Goal: Information Seeking & Learning: Learn about a topic

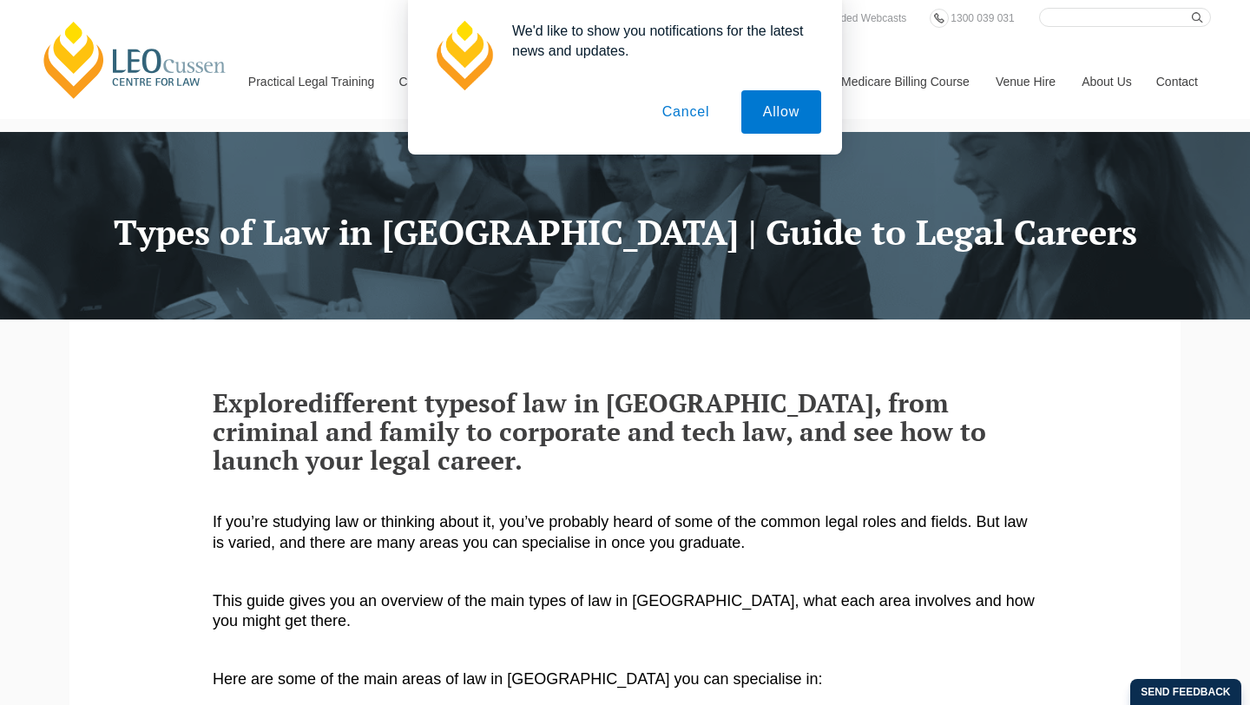
click at [685, 111] on button "Cancel" at bounding box center [685, 111] width 91 height 43
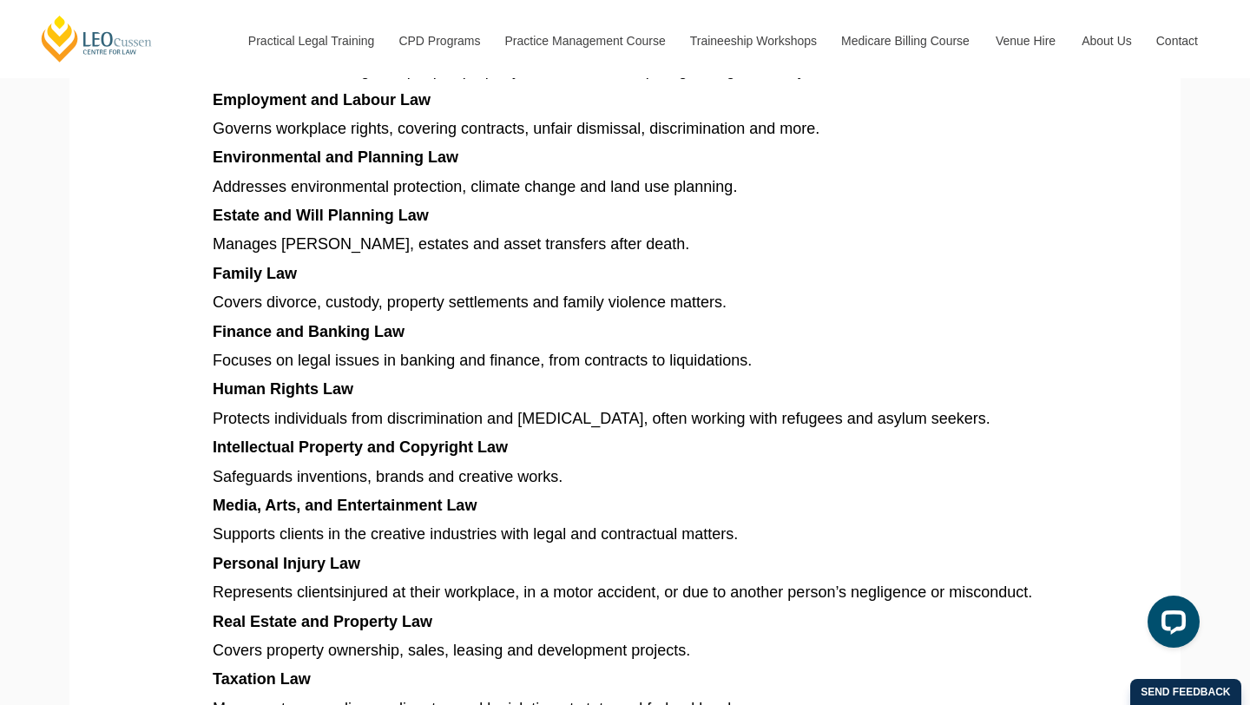
scroll to position [1395, 0]
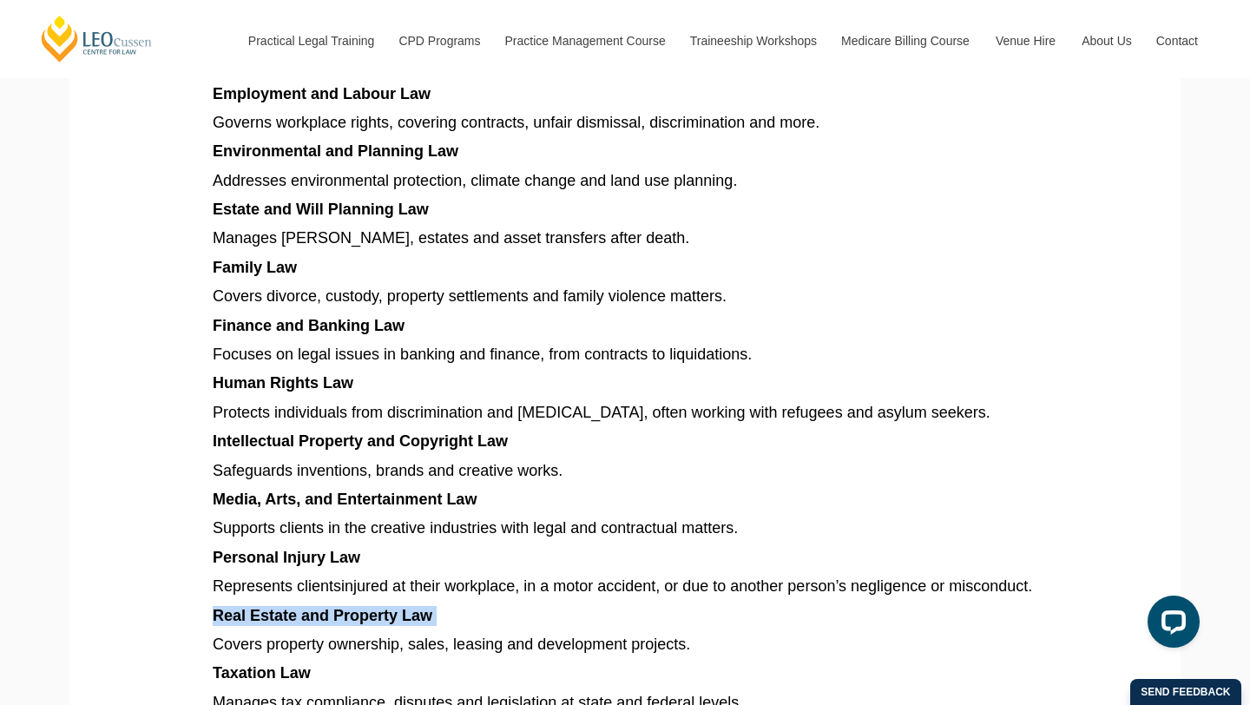
drag, startPoint x: 212, startPoint y: 596, endPoint x: 513, endPoint y: 596, distance: 301.1
click at [513, 606] on p "Real Estate and Property Law" at bounding box center [625, 616] width 824 height 20
copy p "Real Estate and Property Law"
click at [381, 635] on span "Covers property ownership, sales, leasing and development projects." at bounding box center [451, 643] width 477 height 17
drag, startPoint x: 271, startPoint y: 629, endPoint x: 388, endPoint y: 632, distance: 117.2
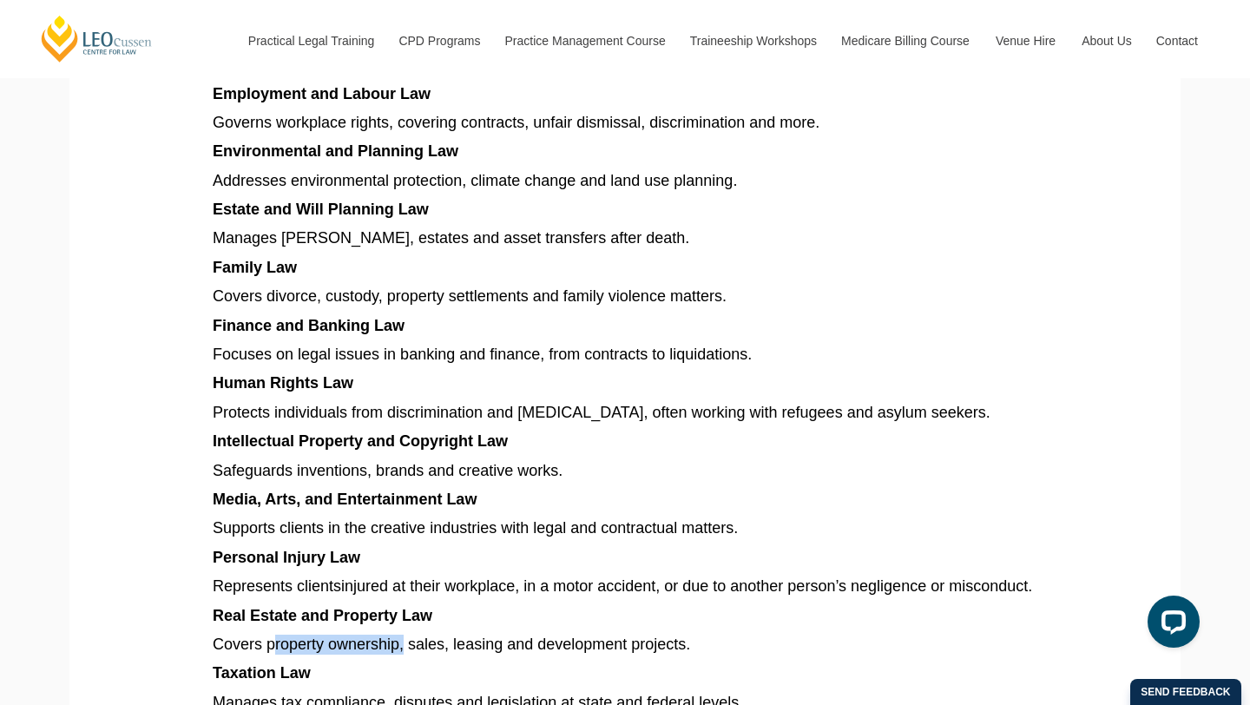
click at [388, 635] on span "Covers property ownership, sales, leasing and development projects." at bounding box center [451, 643] width 477 height 17
click at [430, 635] on span "Covers property ownership, sales, leasing and development projects." at bounding box center [451, 643] width 477 height 17
click at [258, 635] on span "Covers property ownership, sales, leasing and development projects." at bounding box center [451, 643] width 477 height 17
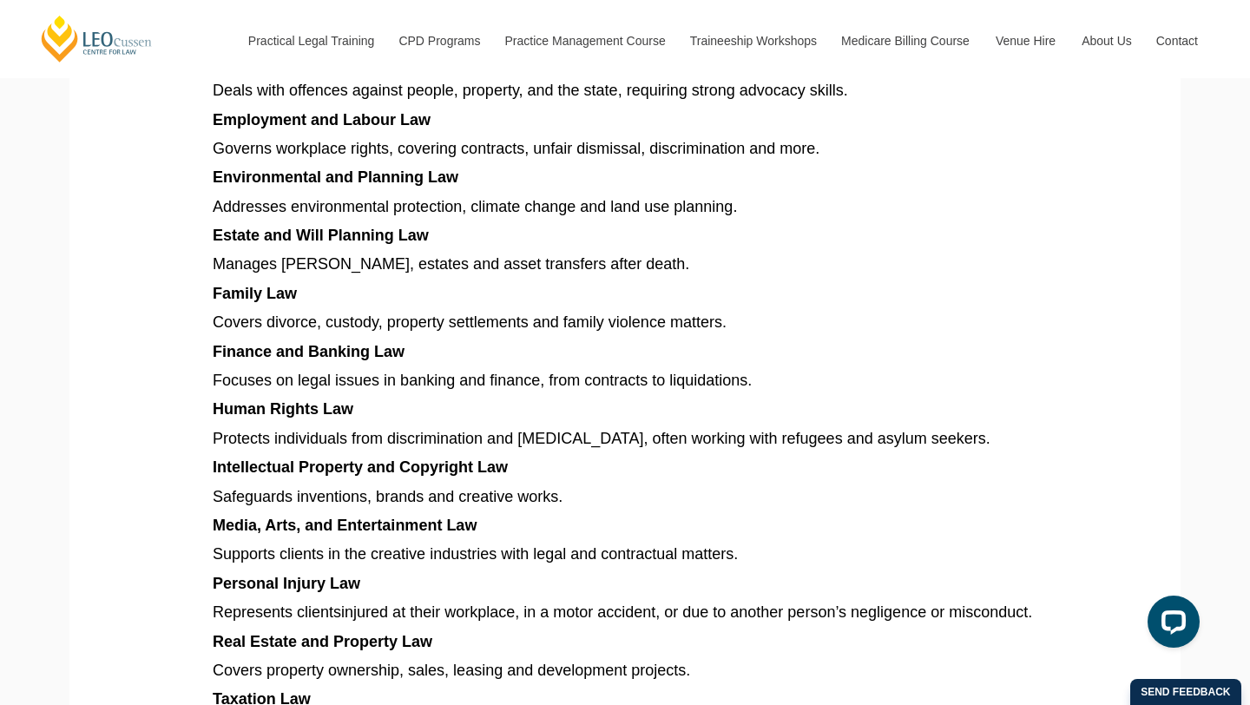
scroll to position [1339, 0]
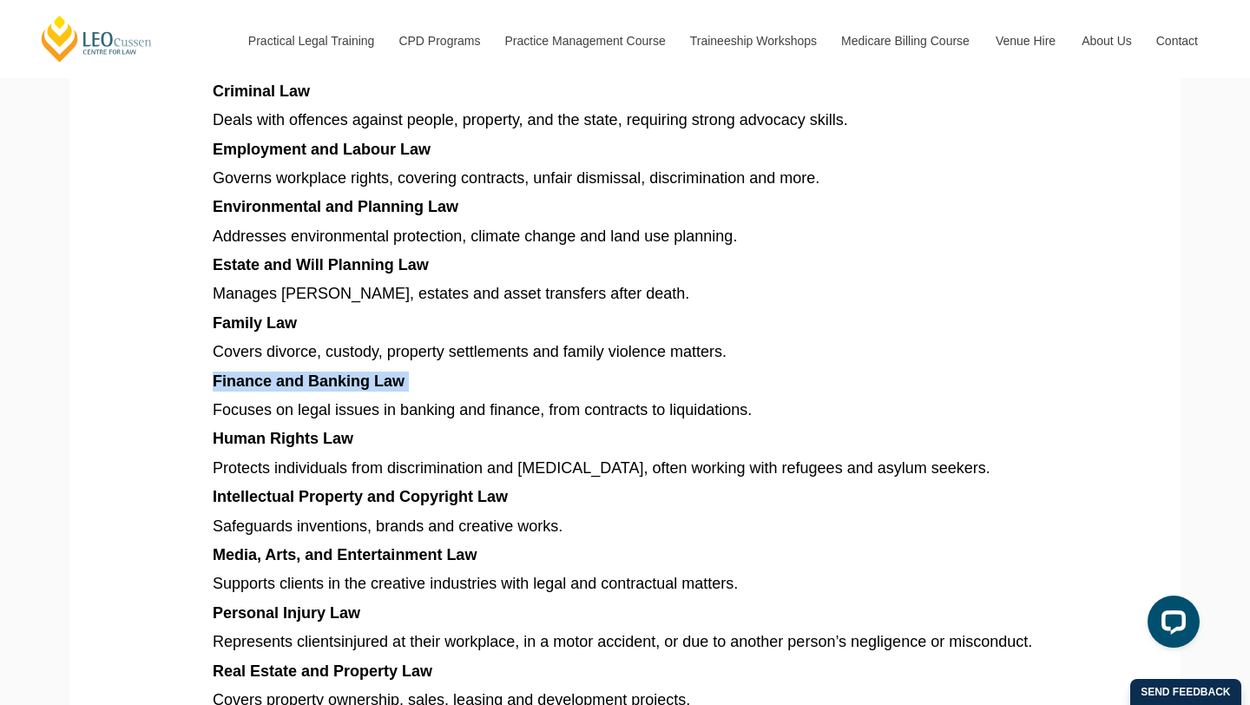
drag, startPoint x: 207, startPoint y: 352, endPoint x: 448, endPoint y: 352, distance: 240.4
click at [448, 352] on section "Explore different types of law in [GEOGRAPHIC_DATA], from criminal and family t…" at bounding box center [624, 164] width 1085 height 2368
click at [398, 372] on span "Finance and Banking Law" at bounding box center [309, 380] width 192 height 17
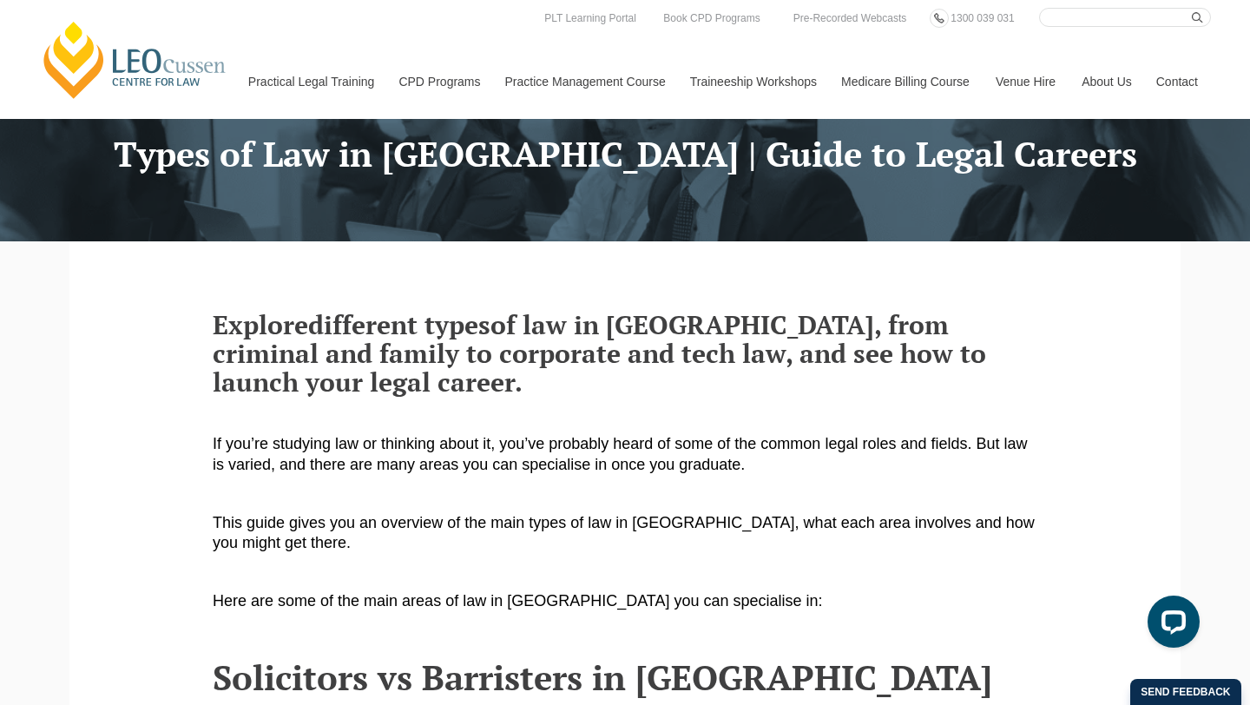
scroll to position [0, 0]
